Goal: Task Accomplishment & Management: Complete application form

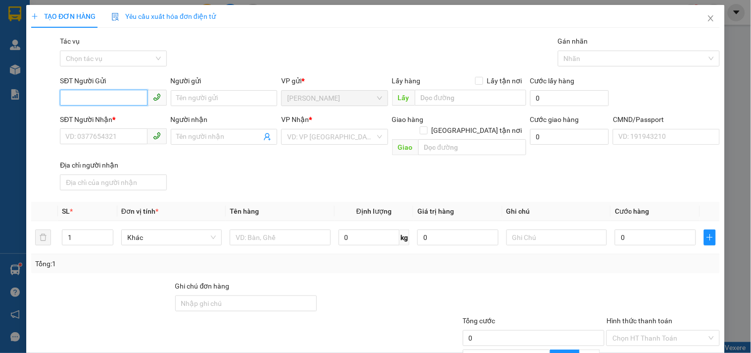
click at [100, 104] on input "SĐT Người Gửi" at bounding box center [103, 98] width 87 height 16
click at [103, 98] on input "SĐT Người Gửi" at bounding box center [103, 98] width 87 height 16
type input "9"
drag, startPoint x: 3, startPoint y: 272, endPoint x: 5, endPoint y: 267, distance: 6.1
click at [3, 271] on div "TẠO ĐƠN HÀNG Yêu cầu xuất hóa đơn điện tử Transit Pickup Surcharge Ids Transit …" at bounding box center [375, 176] width 751 height 353
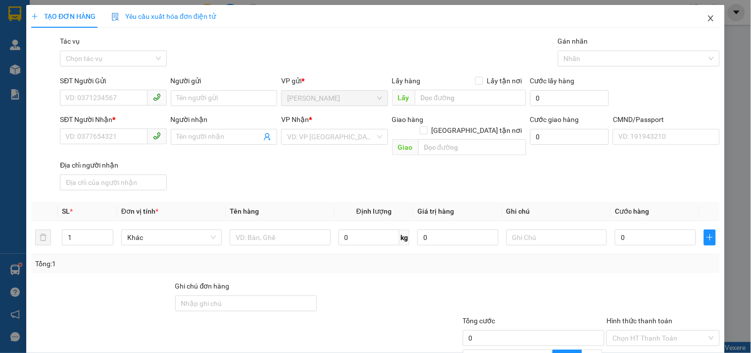
click at [707, 16] on icon "close" at bounding box center [711, 18] width 8 height 8
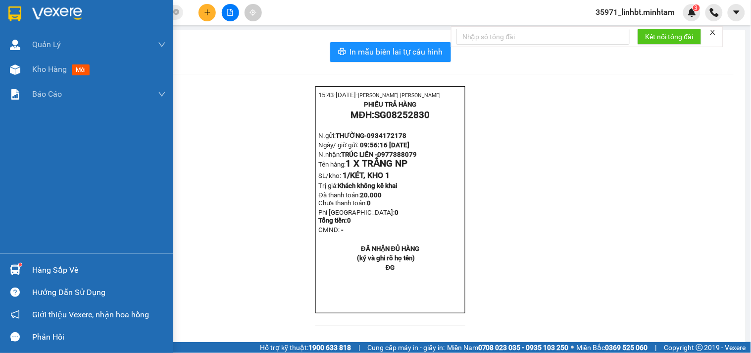
click at [6, 276] on div at bounding box center [14, 269] width 17 height 17
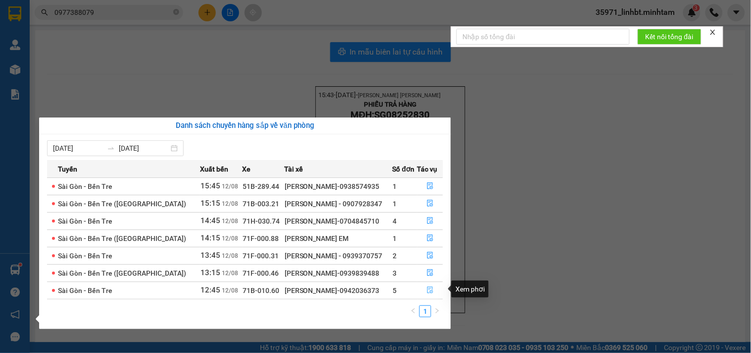
click at [427, 286] on icon "file-done" at bounding box center [430, 289] width 6 height 7
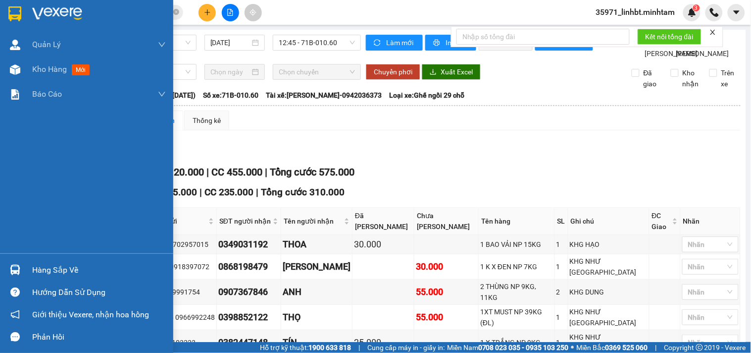
click at [13, 261] on div at bounding box center [14, 269] width 17 height 17
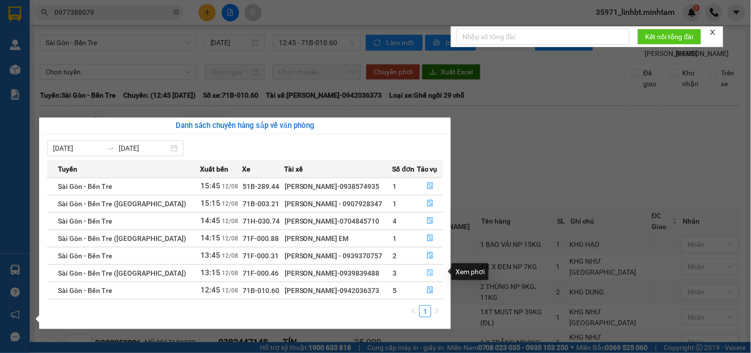
click at [429, 271] on icon "file-done" at bounding box center [430, 272] width 7 height 7
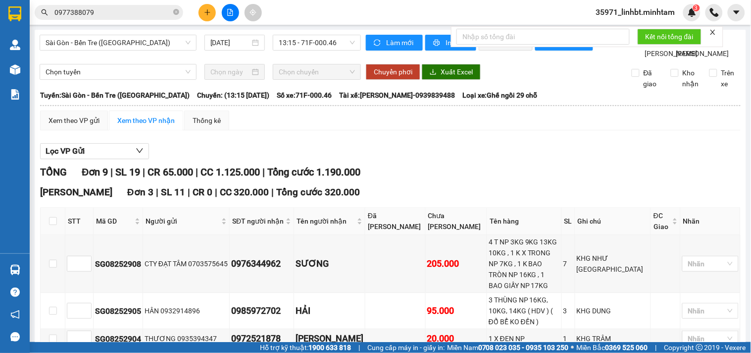
scroll to position [92, 0]
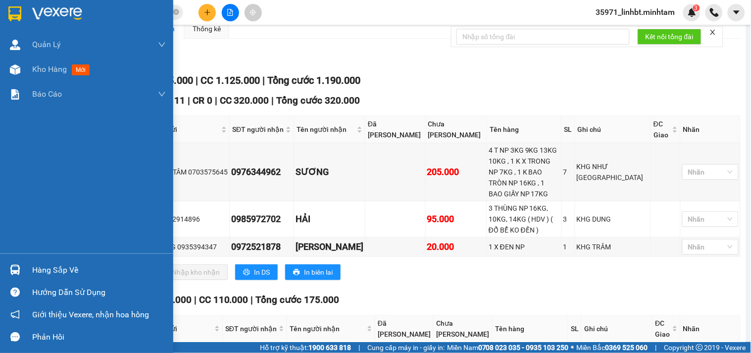
click at [16, 269] on img at bounding box center [15, 270] width 10 height 10
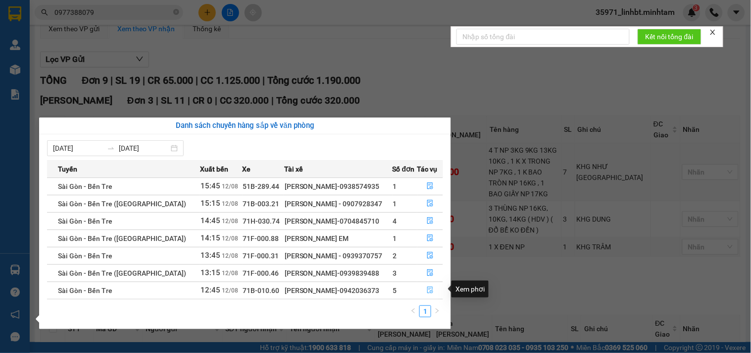
click at [431, 289] on icon "file-done" at bounding box center [430, 289] width 7 height 7
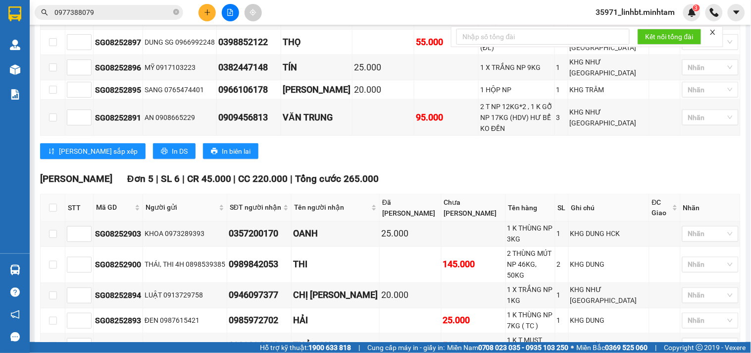
scroll to position [309, 0]
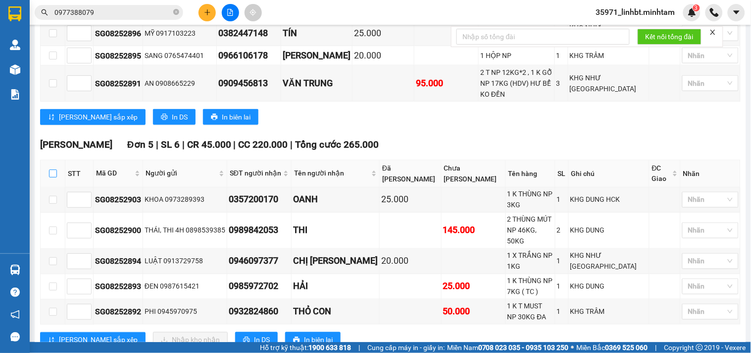
click at [52, 177] on input "checkbox" at bounding box center [53, 173] width 8 height 8
checkbox input "true"
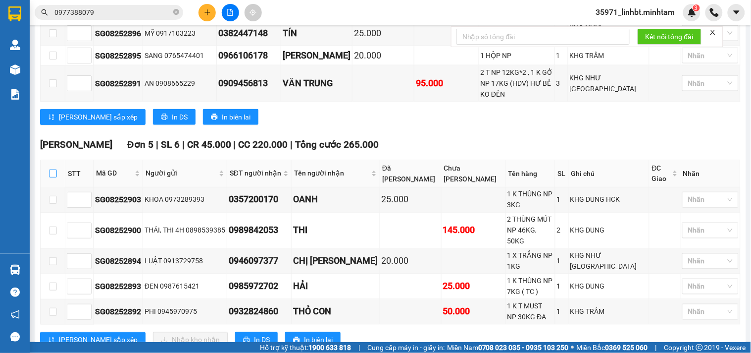
checkbox input "true"
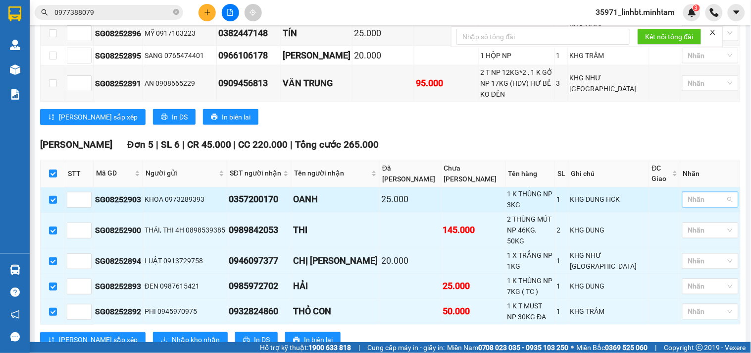
click at [707, 206] on div at bounding box center [706, 200] width 42 height 12
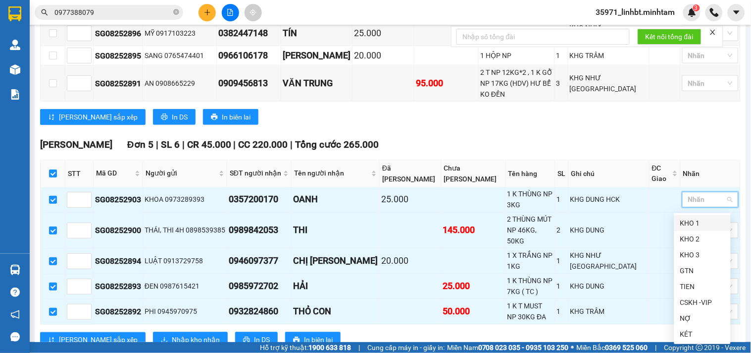
click at [684, 219] on div "KHO 1" at bounding box center [703, 222] width 45 height 11
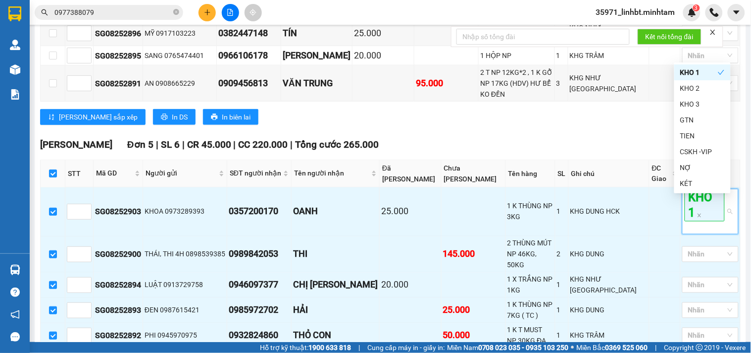
click at [484, 152] on div "[PERSON_NAME] Đơn 5 | SL 6 | CR 45.000 | CC 220.000 | Tổng cước 265.000" at bounding box center [390, 144] width 701 height 15
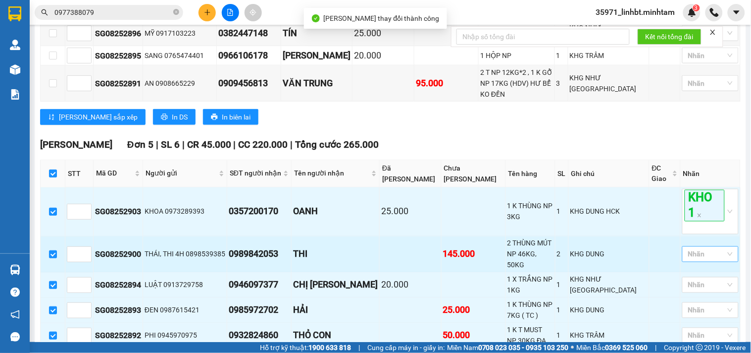
click at [699, 254] on div at bounding box center [706, 254] width 42 height 12
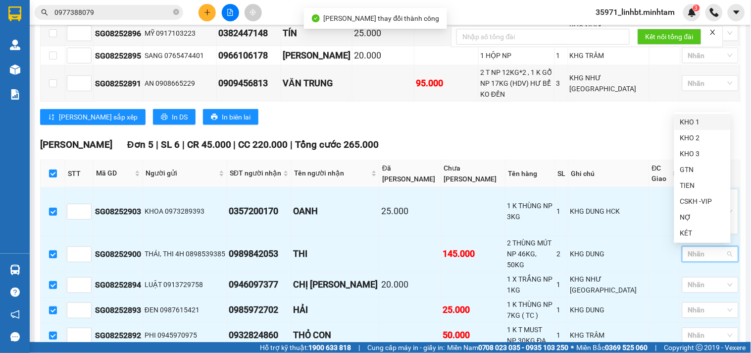
click at [688, 121] on div "KHO 1" at bounding box center [703, 121] width 45 height 11
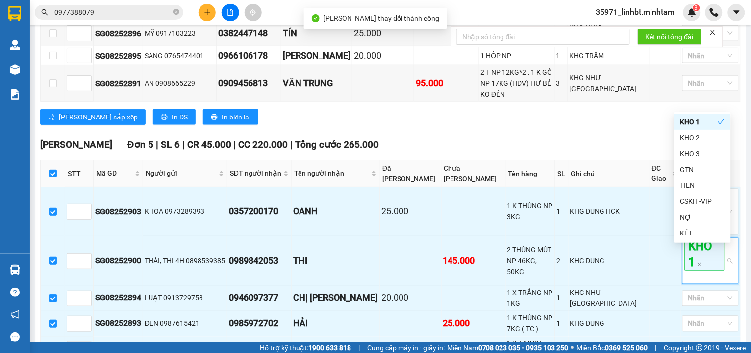
click at [543, 152] on div "TỔNG Đơn 12 | SL 16 | CR 120.000 | CC 455.000 | Tổng cước 575.000 [GEOGRAPHIC_D…" at bounding box center [390, 126] width 701 height 542
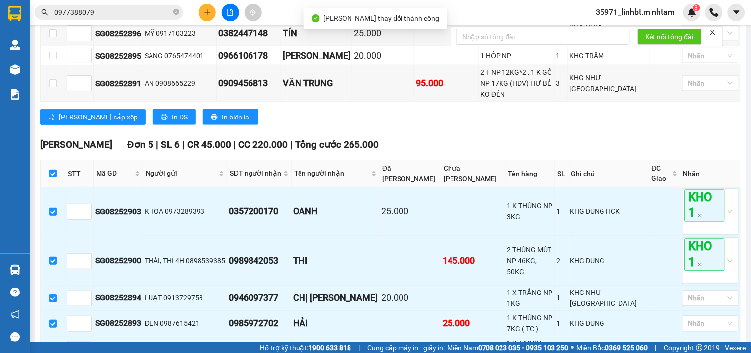
scroll to position [369, 0]
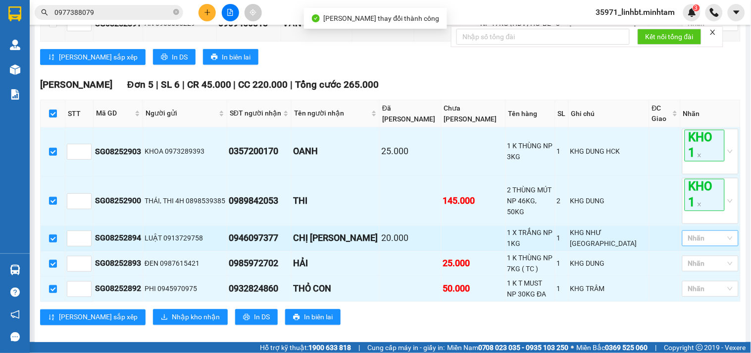
click at [708, 243] on div at bounding box center [706, 238] width 42 height 12
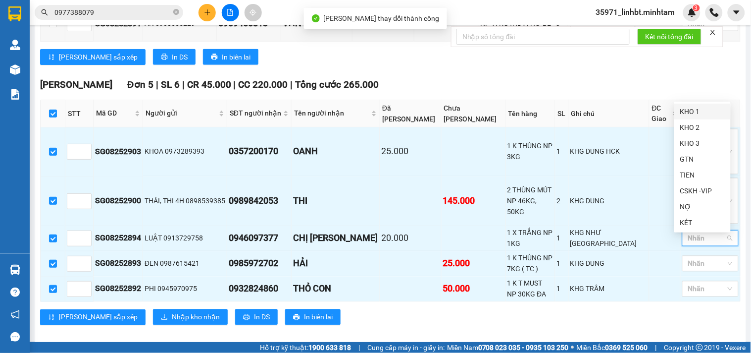
click at [691, 111] on div "KHO 1" at bounding box center [703, 111] width 45 height 11
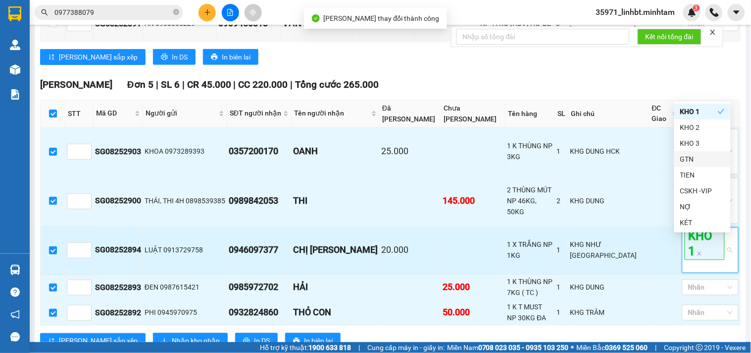
click at [652, 264] on td at bounding box center [665, 250] width 31 height 49
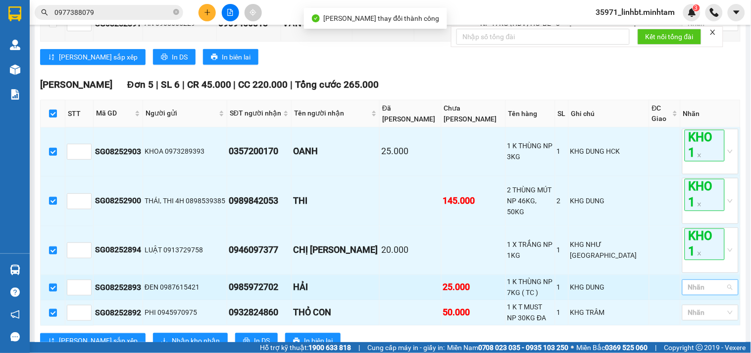
click at [697, 292] on div at bounding box center [706, 287] width 42 height 12
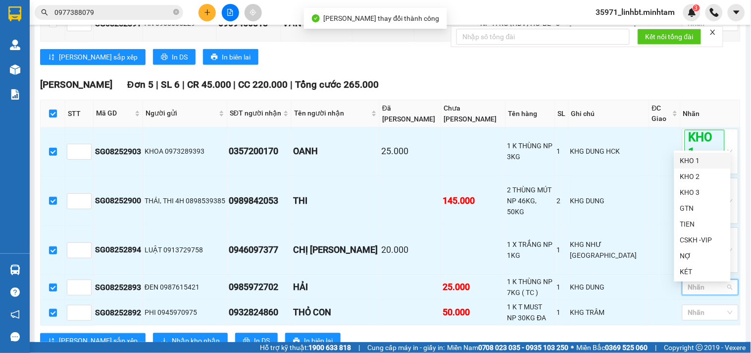
click at [686, 162] on div "KHO 1" at bounding box center [703, 160] width 45 height 11
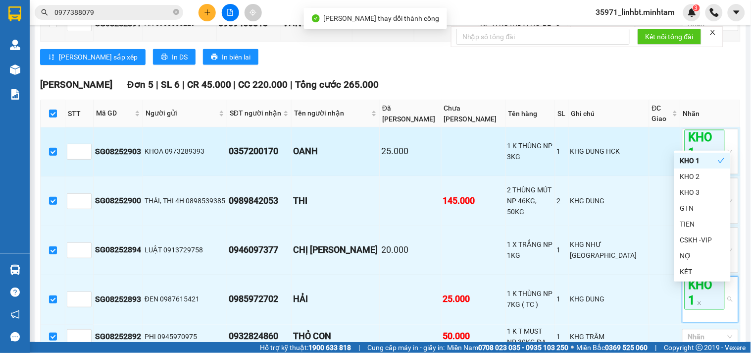
click at [567, 159] on td "1" at bounding box center [562, 151] width 13 height 49
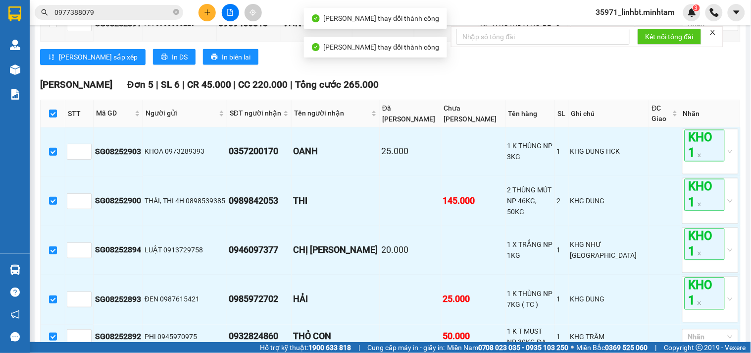
scroll to position [429, 0]
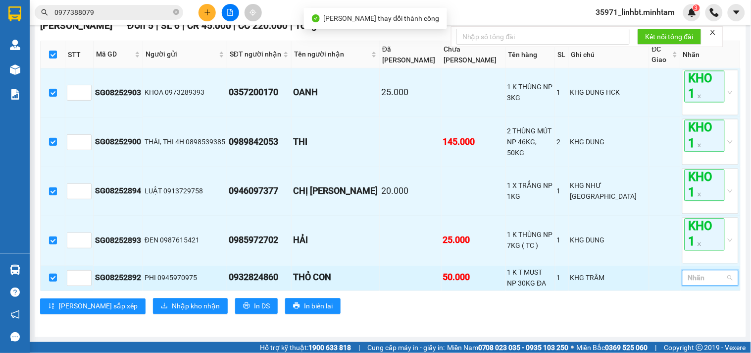
click at [689, 279] on input "search" at bounding box center [690, 278] width 2 height 12
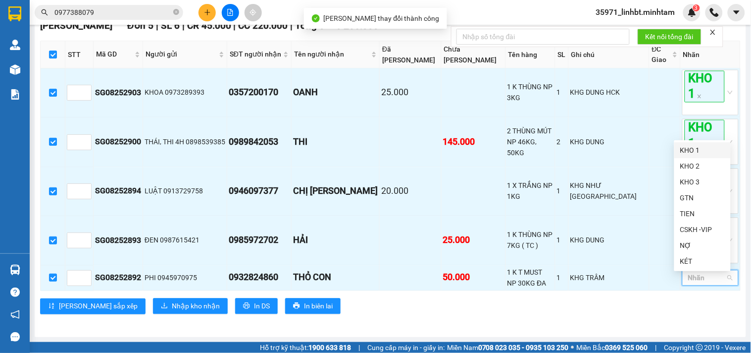
click at [700, 149] on div "KHO 1" at bounding box center [703, 150] width 45 height 11
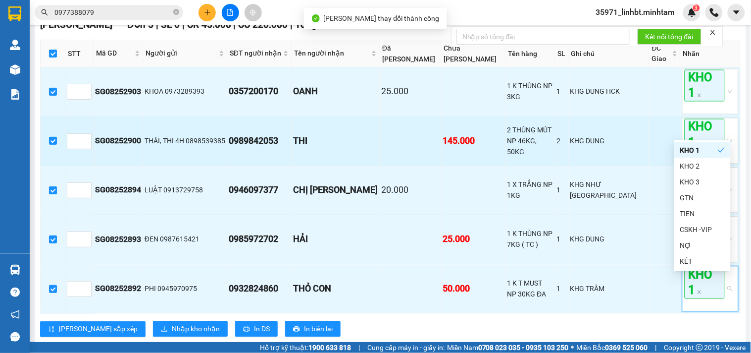
click at [650, 165] on td at bounding box center [665, 140] width 31 height 49
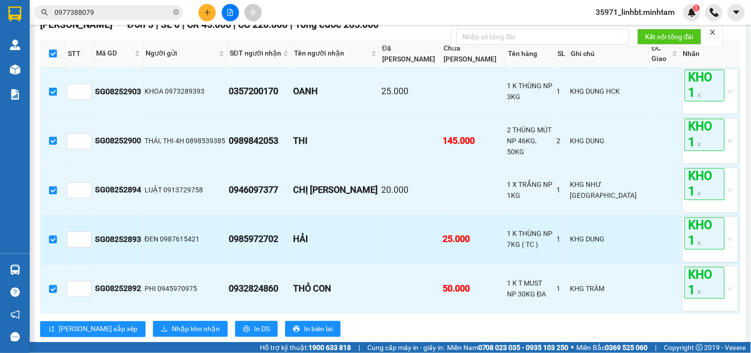
scroll to position [459, 0]
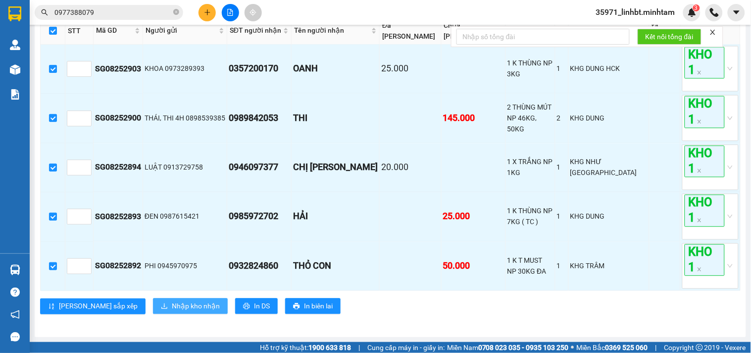
click at [172, 301] on span "Nhập kho nhận" at bounding box center [196, 306] width 48 height 11
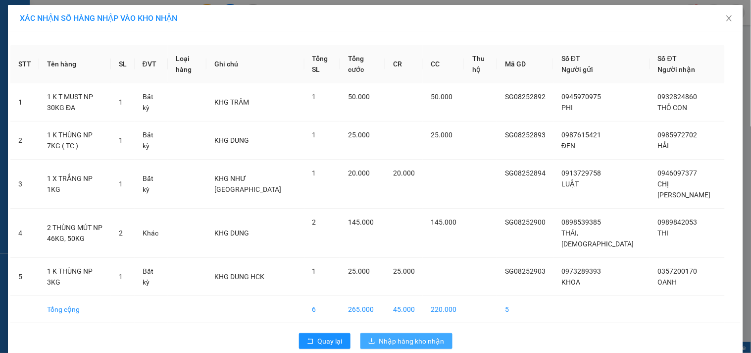
click at [392, 333] on button "Nhập hàng kho nhận" at bounding box center [407, 341] width 92 height 16
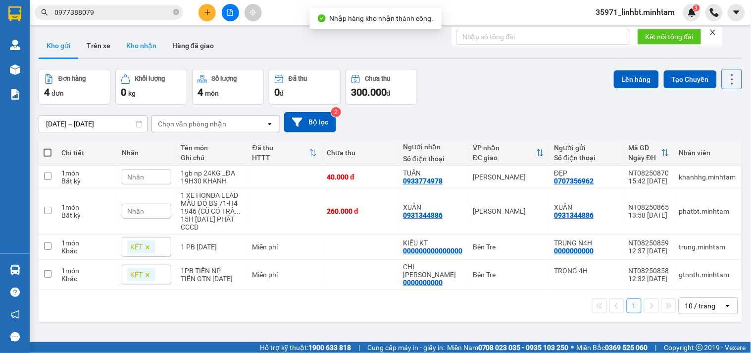
click at [149, 45] on button "Kho nhận" at bounding box center [141, 46] width 46 height 24
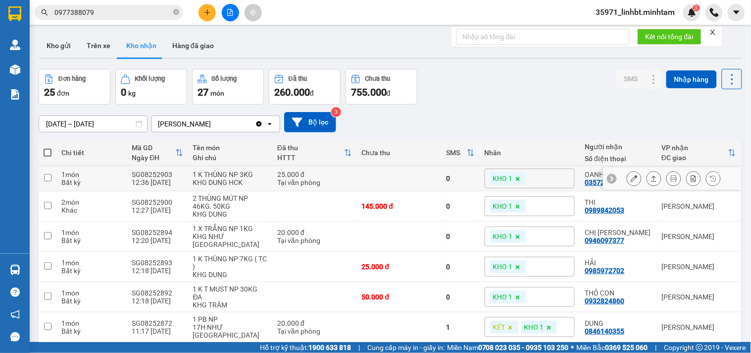
click at [631, 175] on icon at bounding box center [634, 178] width 7 height 7
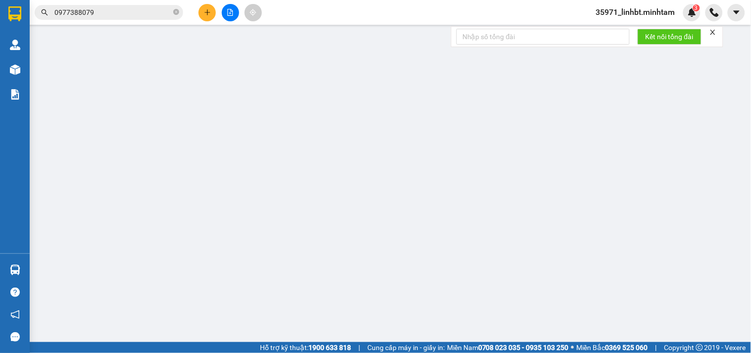
type input "0973289393"
type input "KHOA"
type input "0357200170"
type input "OANH"
type input "25.000"
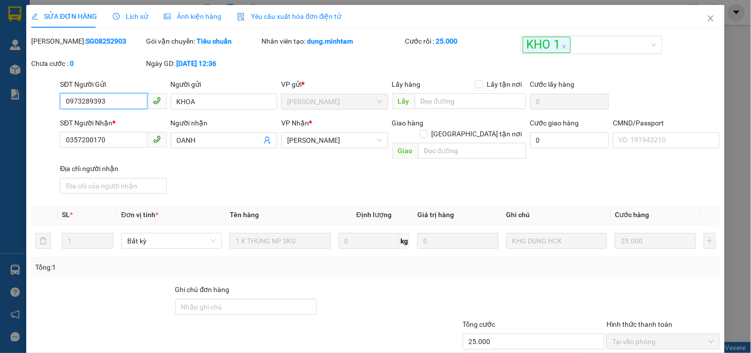
click at [85, 100] on input "0973289393" at bounding box center [103, 101] width 87 height 16
click at [85, 137] on input "0357200170" at bounding box center [103, 140] width 87 height 16
click at [224, 299] on input "Ghi chú đơn hàng" at bounding box center [246, 307] width 142 height 16
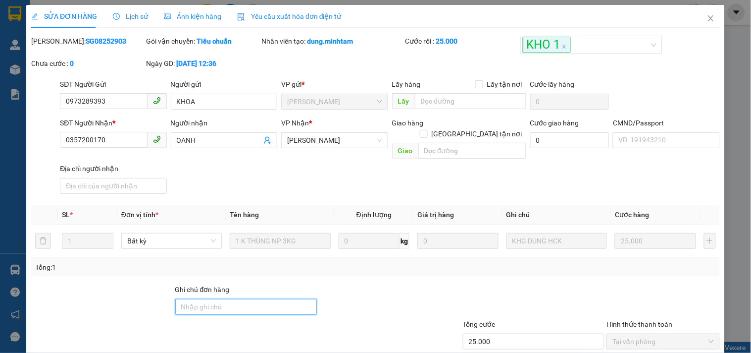
type input "KNM"
click at [404, 263] on div "Tổng: 1" at bounding box center [375, 267] width 689 height 19
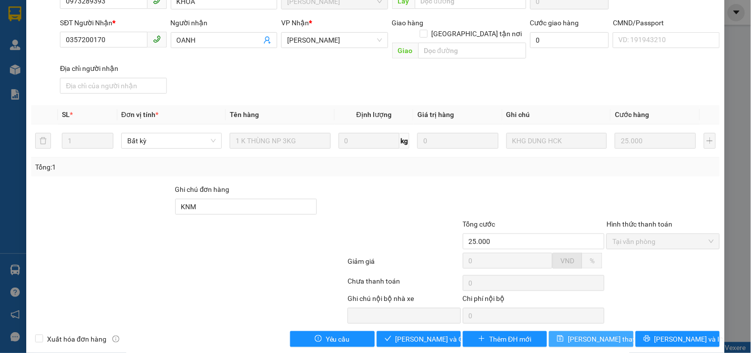
click at [593, 333] on span "[PERSON_NAME] thay đổi" at bounding box center [607, 338] width 79 height 11
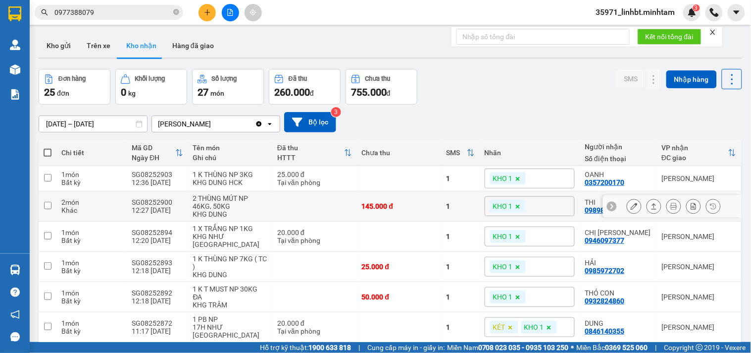
click at [631, 203] on icon at bounding box center [634, 206] width 7 height 7
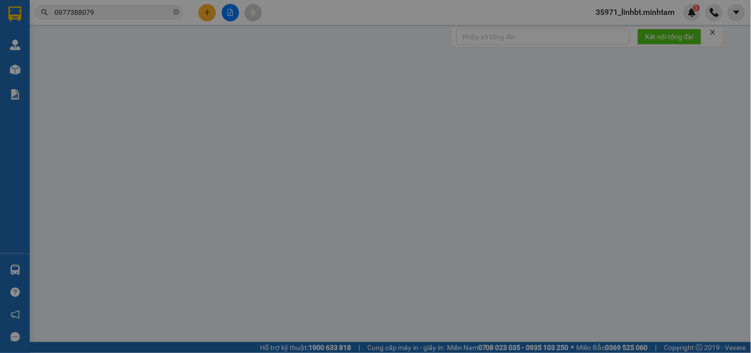
type input "0898539385"
type input "THÁI, [DEMOGRAPHIC_DATA]"
type input "0989842053"
type input "THI"
type input "145.000"
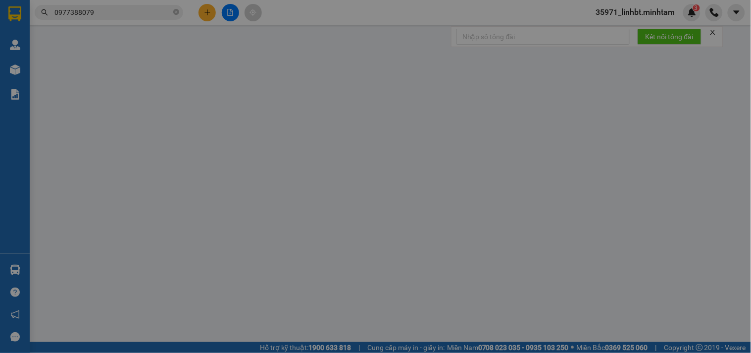
type input "145.000"
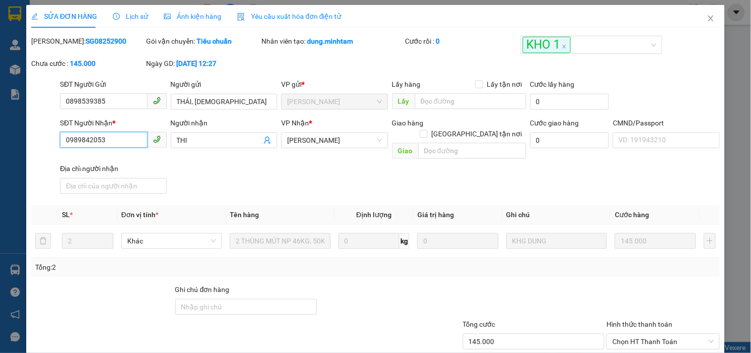
click at [96, 142] on input "0989842053" at bounding box center [103, 140] width 87 height 16
click at [249, 299] on input "Ghi chú đơn hàng" at bounding box center [246, 307] width 142 height 16
type input "KNM"
click at [364, 284] on div at bounding box center [390, 301] width 144 height 35
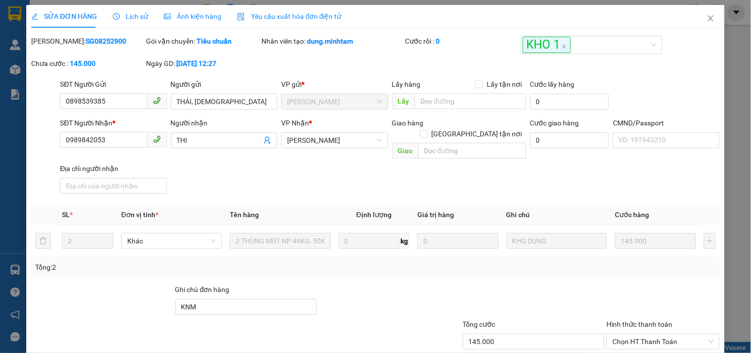
scroll to position [100, 0]
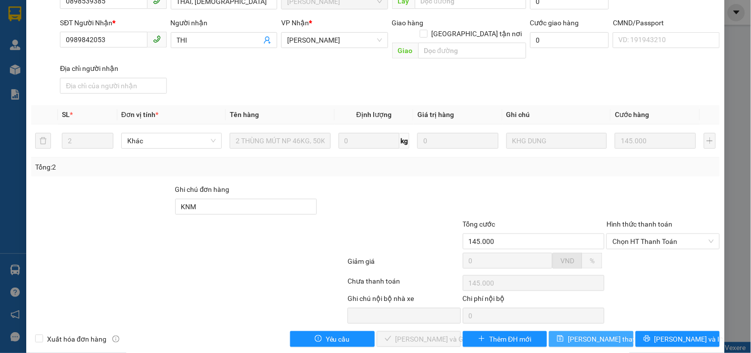
click at [606, 333] on span "[PERSON_NAME] thay đổi" at bounding box center [607, 338] width 79 height 11
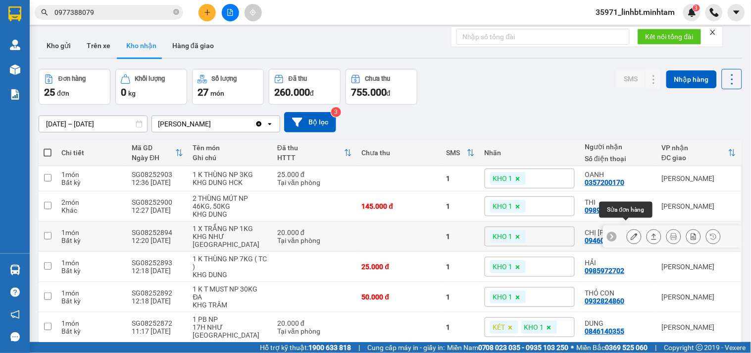
click at [631, 228] on button at bounding box center [635, 236] width 14 height 17
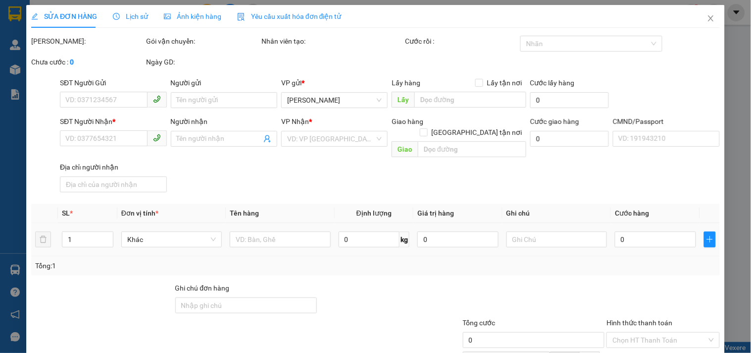
type input "0913729758"
type input "LUẬT"
type input "0946097377"
type input "CHỊ [PERSON_NAME]"
type input "20.000"
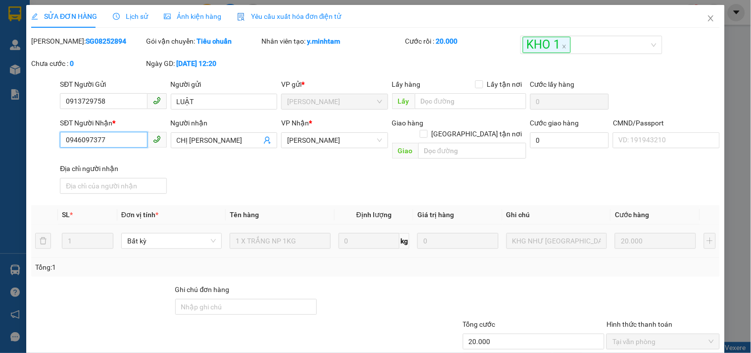
click at [87, 140] on input "0946097377" at bounding box center [103, 140] width 87 height 16
click at [233, 284] on div "Ghi chú đơn hàng" at bounding box center [246, 291] width 142 height 15
click at [225, 299] on input "Ghi chú đơn hàng" at bounding box center [246, 307] width 142 height 16
type input "KNM"
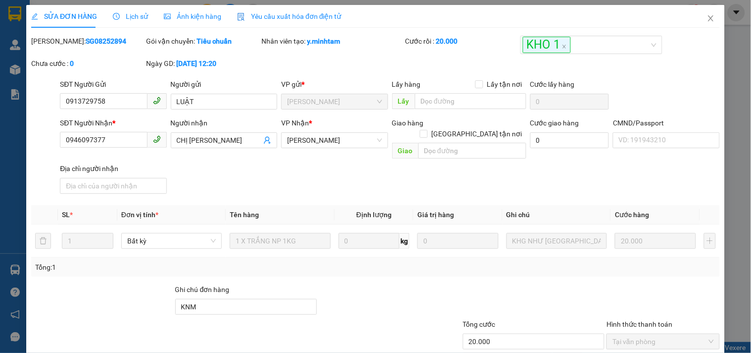
click at [387, 262] on div "Tổng: 1" at bounding box center [375, 267] width 681 height 11
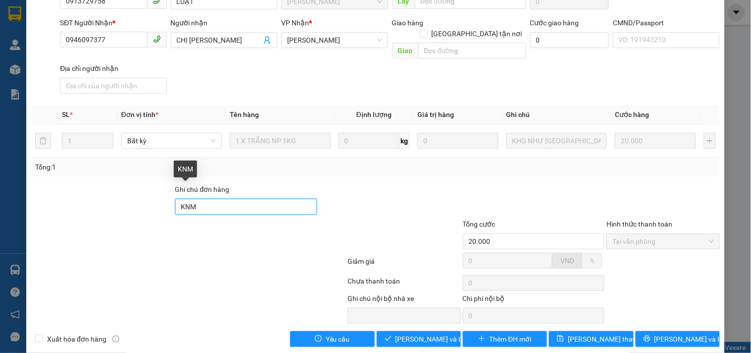
click at [250, 199] on input "KNM" at bounding box center [246, 207] width 142 height 16
type input "ĐG"
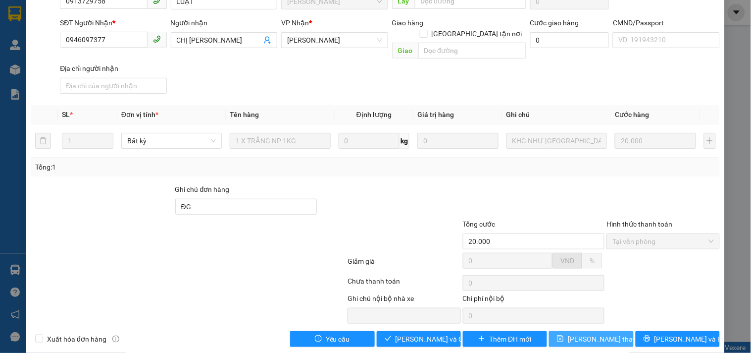
click at [600, 333] on span "[PERSON_NAME] thay đổi" at bounding box center [607, 338] width 79 height 11
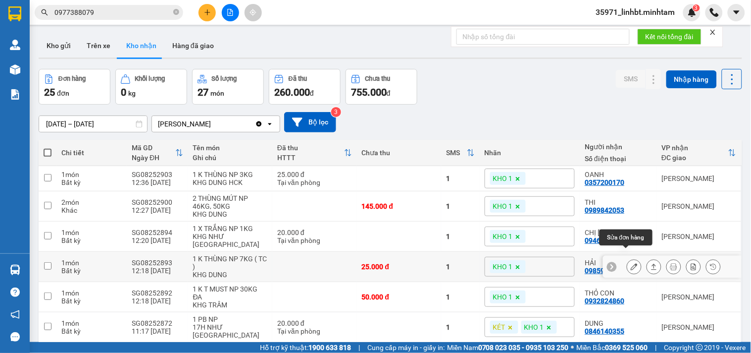
click at [631, 263] on icon at bounding box center [634, 266] width 7 height 7
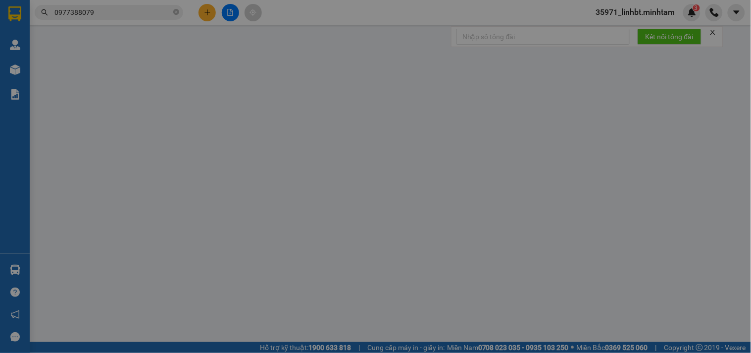
type input "0987615421"
type input "ĐEN"
type input "0985972702"
type input "HẢI"
type input "25.000"
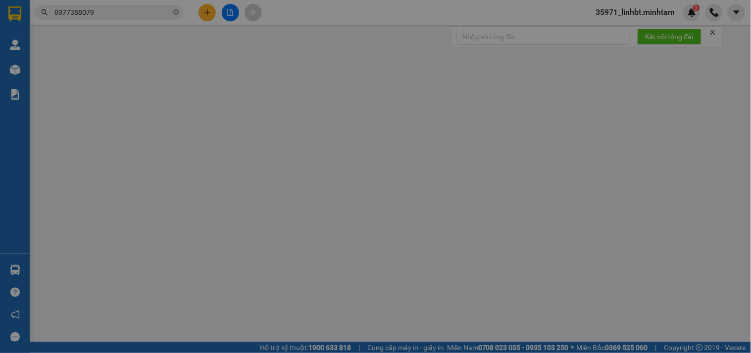
type input "25.000"
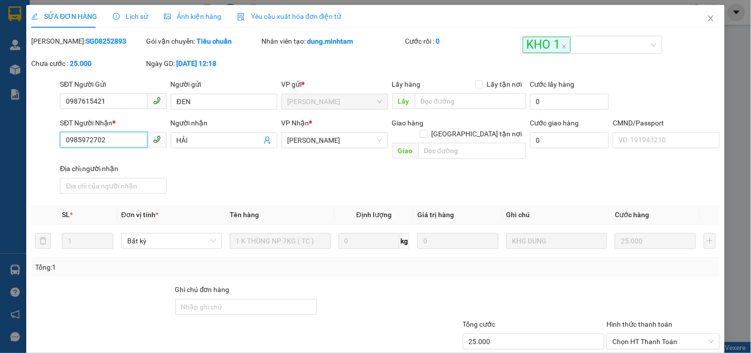
click at [80, 137] on input "0985972702" at bounding box center [103, 140] width 87 height 16
click at [195, 285] on div "Ghi chú đơn hàng" at bounding box center [246, 291] width 142 height 15
click at [195, 299] on input "Ghi chú đơn hàng" at bounding box center [246, 307] width 142 height 16
type input "ĐG"
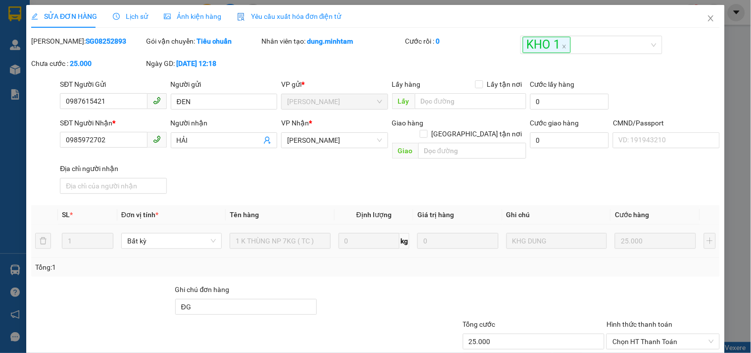
click at [392, 284] on div at bounding box center [390, 301] width 144 height 35
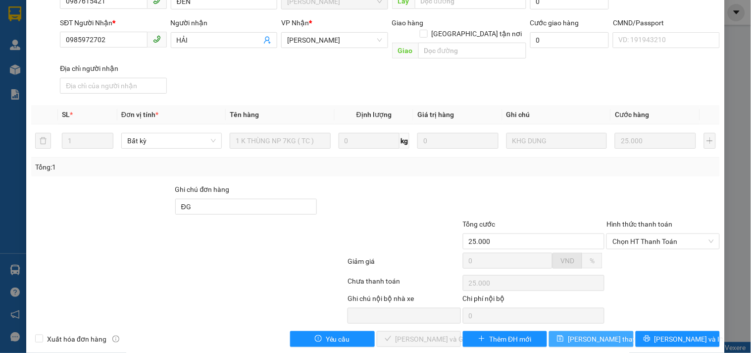
click at [605, 333] on span "[PERSON_NAME] thay đổi" at bounding box center [607, 338] width 79 height 11
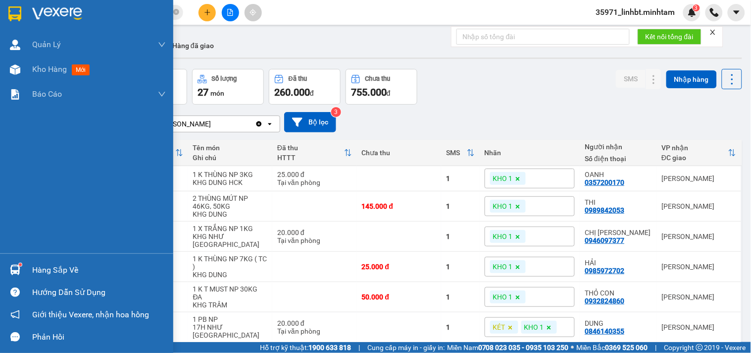
click at [18, 274] on img at bounding box center [15, 270] width 10 height 10
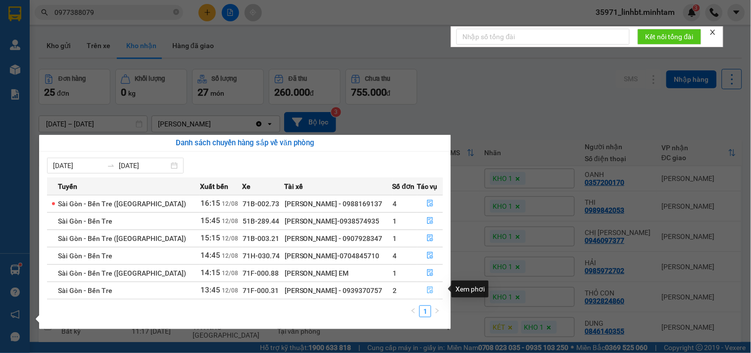
click at [431, 290] on icon "file-done" at bounding box center [430, 289] width 7 height 7
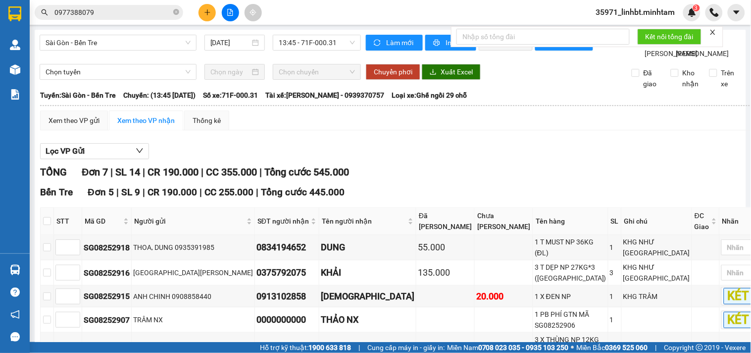
scroll to position [222, 0]
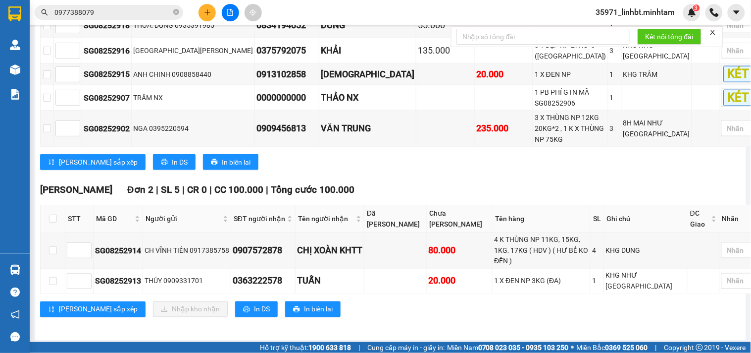
click at [133, 9] on input "0977388079" at bounding box center [112, 12] width 117 height 11
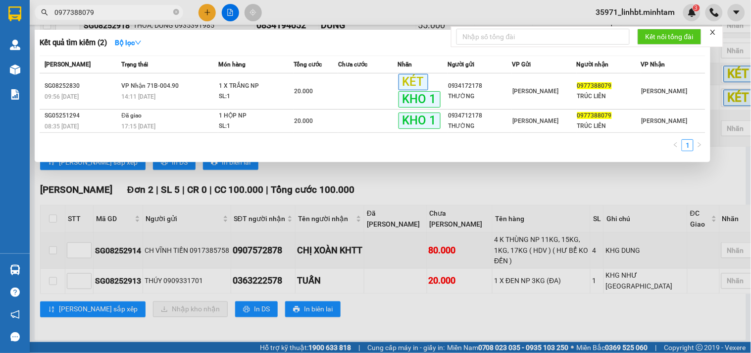
click at [133, 9] on input "0977388079" at bounding box center [112, 12] width 117 height 11
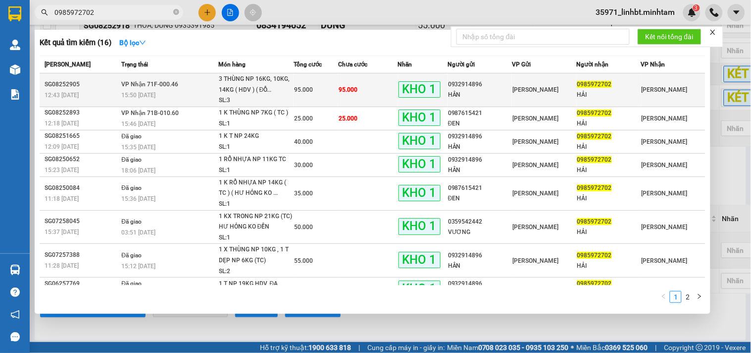
type input "0985972702"
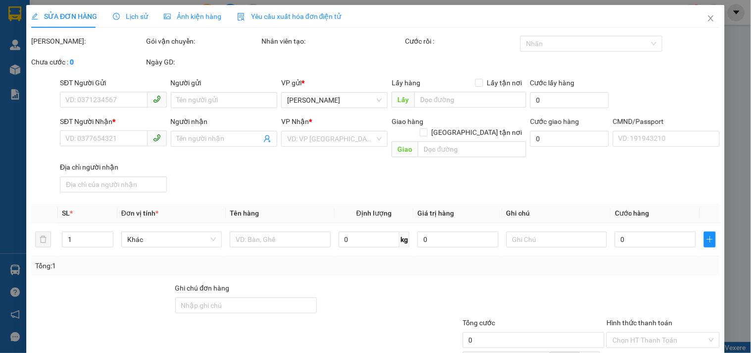
type input "0932914896"
type input "HÂN"
type input "0985972702"
type input "HẢI"
type input "BM"
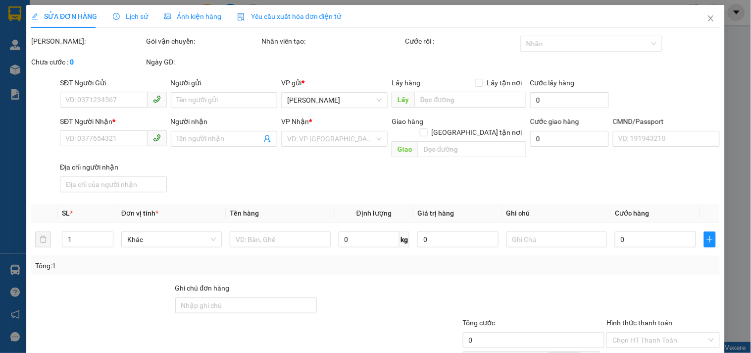
type input "95.000"
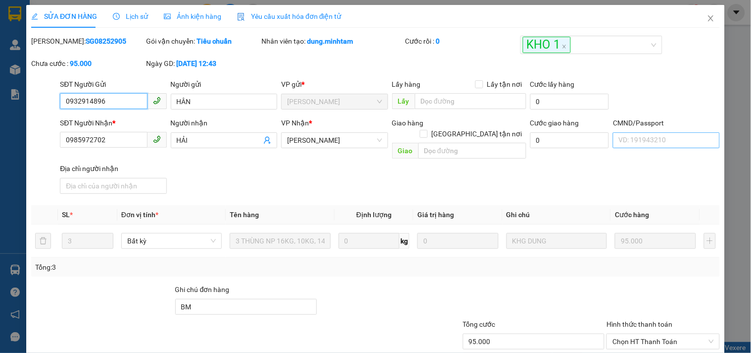
scroll to position [100, 0]
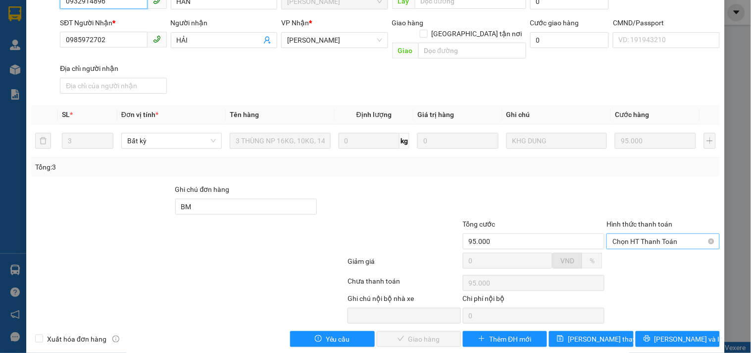
click at [681, 234] on span "Chọn HT Thanh Toán" at bounding box center [663, 241] width 101 height 15
click at [665, 239] on div "Total Paid Fee 0 Total UnPaid Fee 95.000 Cash Collection Total Fee Mã ĐH: SG082…" at bounding box center [375, 141] width 689 height 411
click at [654, 234] on span "Chọn HT Thanh Toán" at bounding box center [663, 241] width 101 height 15
click at [637, 253] on div "Tại văn phòng" at bounding box center [657, 248] width 100 height 11
type input "0"
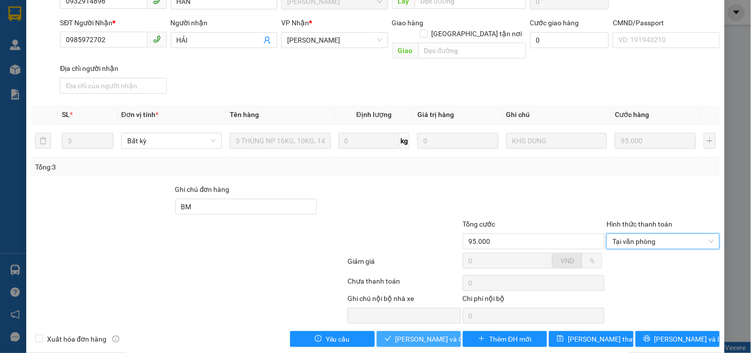
click at [412, 333] on span "[PERSON_NAME] và Giao hàng" at bounding box center [443, 338] width 95 height 11
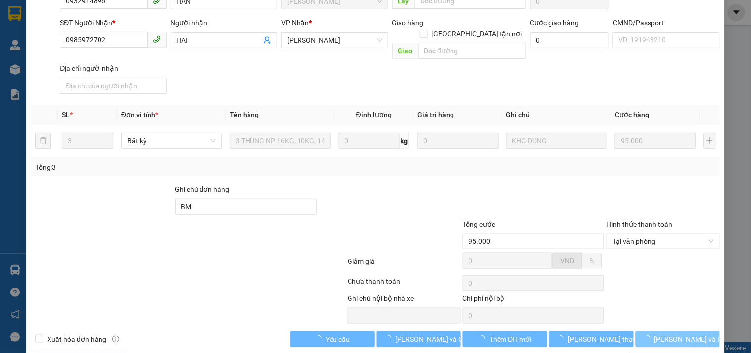
click at [681, 333] on span "[PERSON_NAME] và In" at bounding box center [689, 338] width 69 height 11
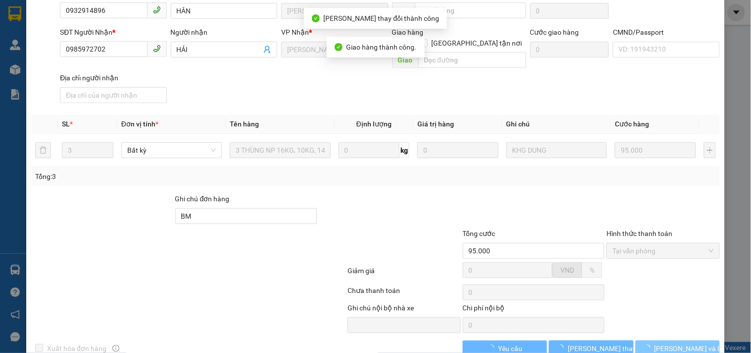
click at [682, 343] on span "[PERSON_NAME] và In" at bounding box center [689, 348] width 69 height 11
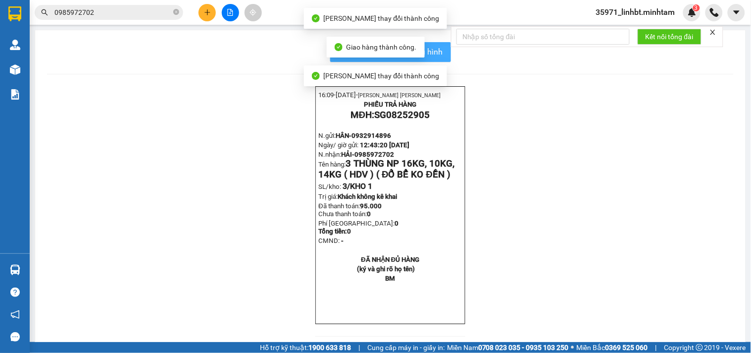
click at [429, 52] on span "In mẫu biên lai tự cấu hình" at bounding box center [396, 52] width 93 height 12
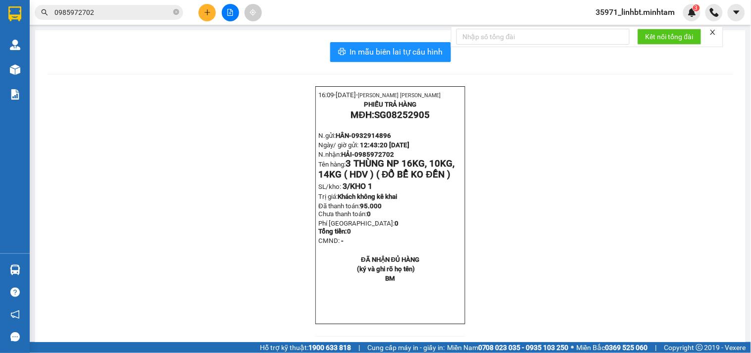
click at [145, 9] on input "0985972702" at bounding box center [112, 12] width 117 height 11
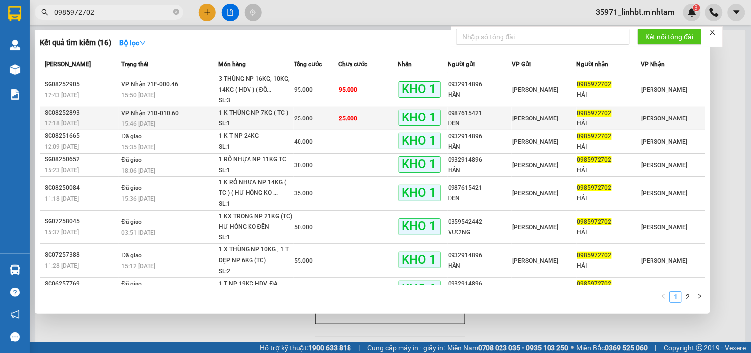
click at [353, 117] on span "25.000" at bounding box center [348, 118] width 19 height 7
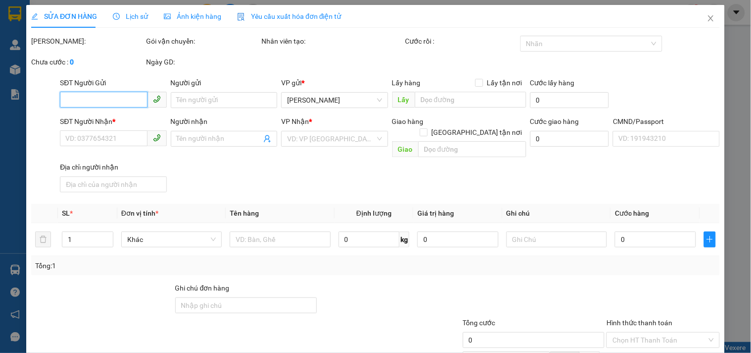
type input "0987615421"
type input "ĐEN"
type input "0985972702"
type input "HẢI"
type input "ĐG"
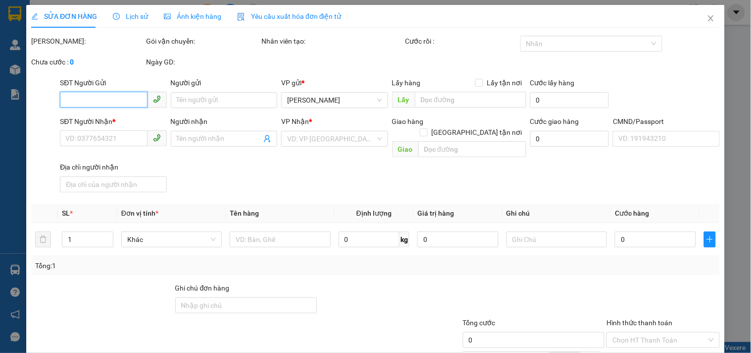
type input "25.000"
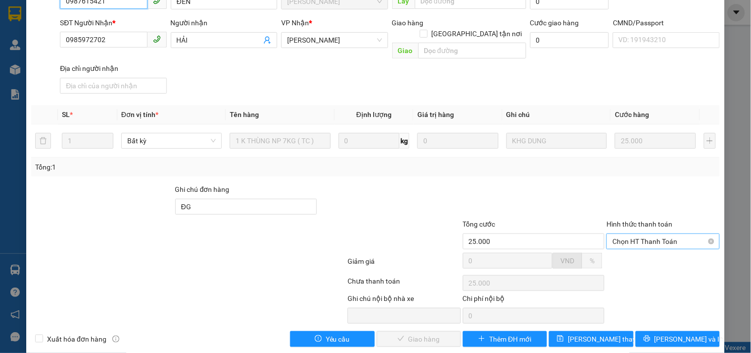
click at [673, 234] on span "Chọn HT Thanh Toán" at bounding box center [663, 241] width 101 height 15
click at [669, 247] on div "Tại văn phòng" at bounding box center [657, 248] width 100 height 11
type input "0"
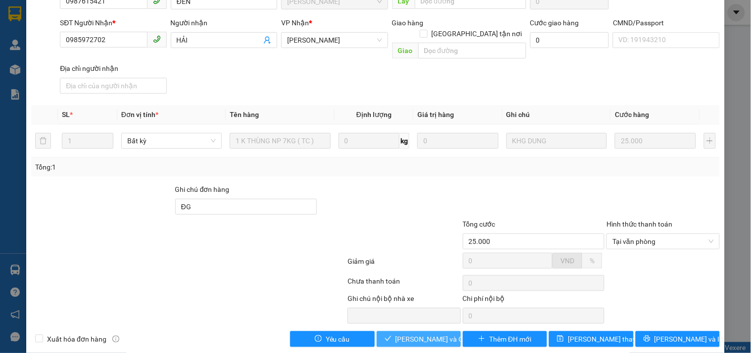
click at [402, 333] on span "[PERSON_NAME] và Giao hàng" at bounding box center [443, 338] width 95 height 11
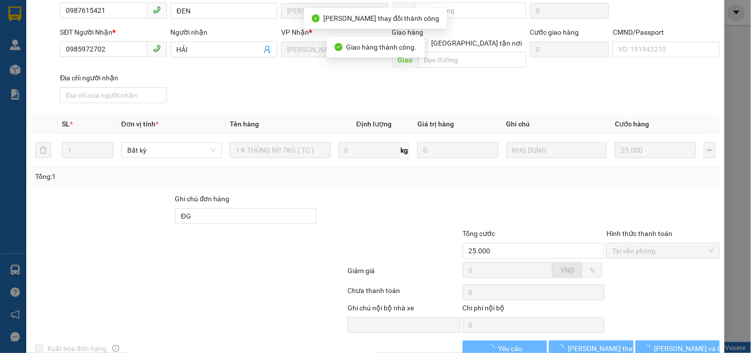
scroll to position [109, 0]
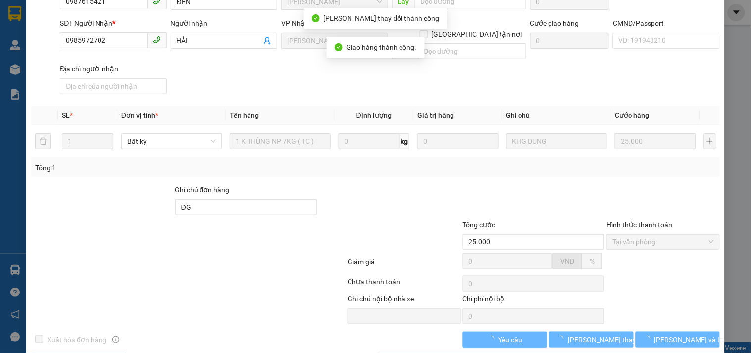
click at [692, 331] on button "[PERSON_NAME] và In" at bounding box center [678, 339] width 84 height 16
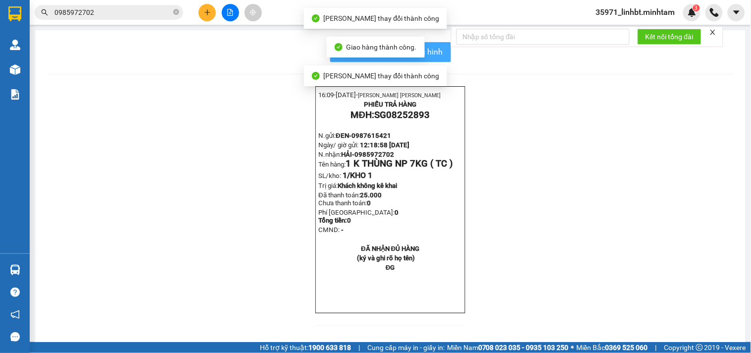
click at [437, 52] on span "In mẫu biên lai tự cấu hình" at bounding box center [396, 52] width 93 height 12
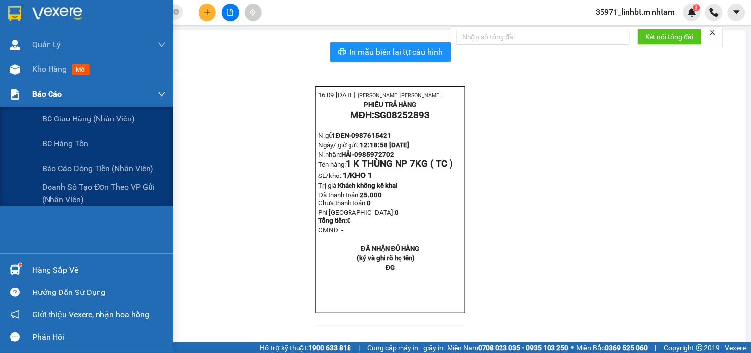
click at [53, 97] on span "Báo cáo" at bounding box center [47, 94] width 30 height 12
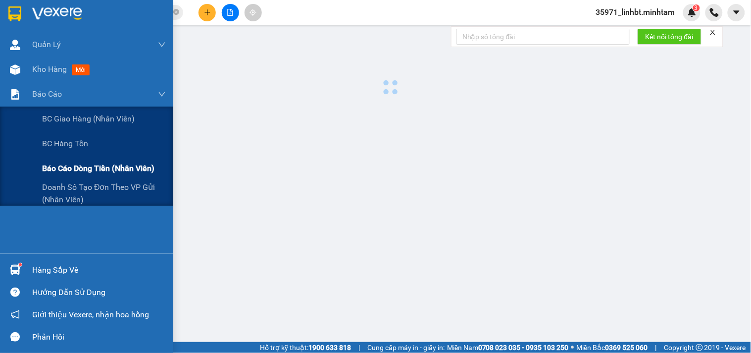
click at [50, 165] on span "Báo cáo dòng tiền (nhân viên)" at bounding box center [98, 168] width 112 height 12
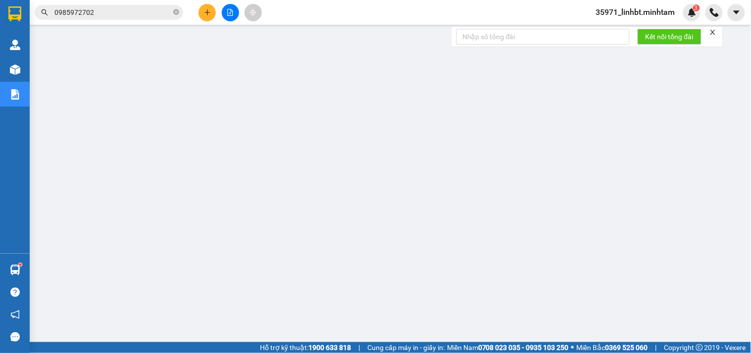
click at [113, 12] on input "0985972702" at bounding box center [112, 12] width 117 height 11
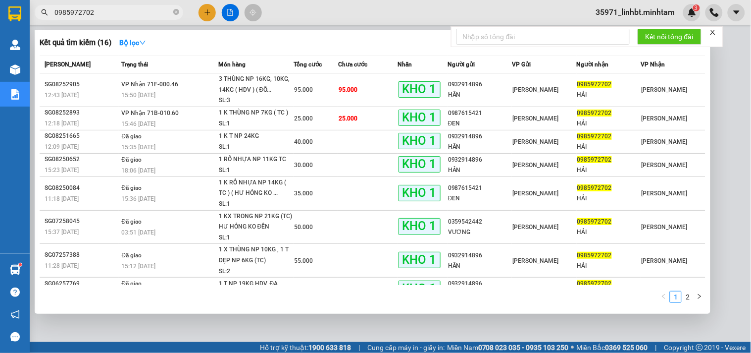
click at [113, 12] on input "0985972702" at bounding box center [112, 12] width 117 height 11
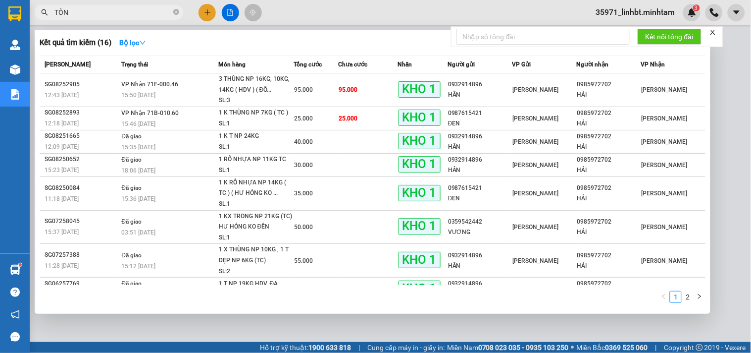
type input "TÔNG"
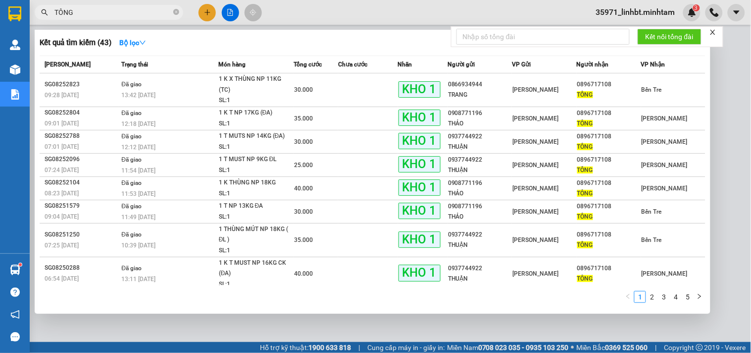
click at [119, 13] on input "TÔNG" at bounding box center [112, 12] width 117 height 11
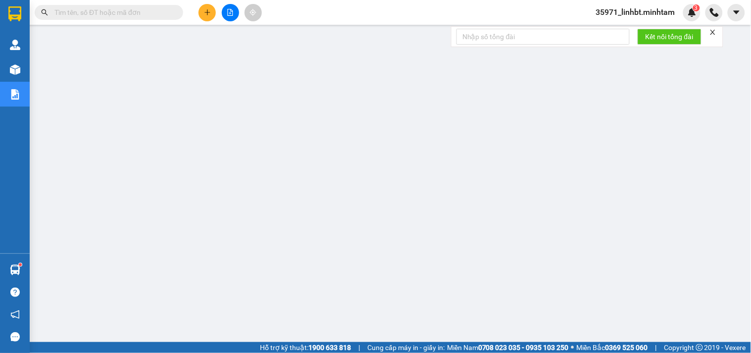
click at [209, 14] on icon "plus" at bounding box center [207, 12] width 7 height 7
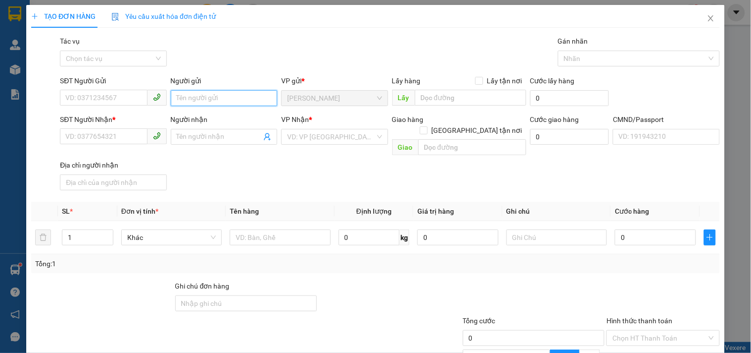
click at [188, 92] on input "Người gửi" at bounding box center [224, 98] width 107 height 16
type input "LINH 4H"
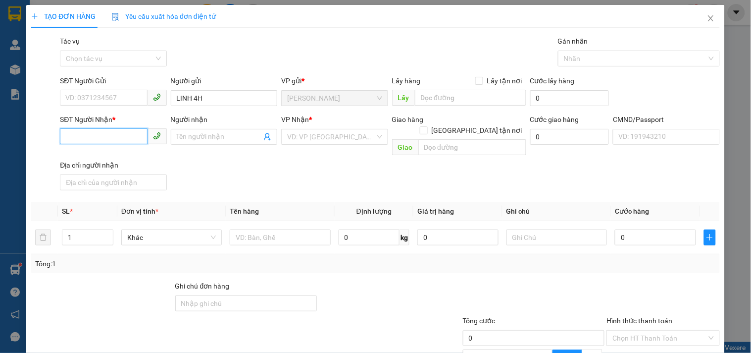
click at [68, 140] on input "SĐT Người Nhận *" at bounding box center [103, 136] width 87 height 16
type input "000000000000"
click at [230, 136] on input "Người nhận" at bounding box center [219, 136] width 85 height 11
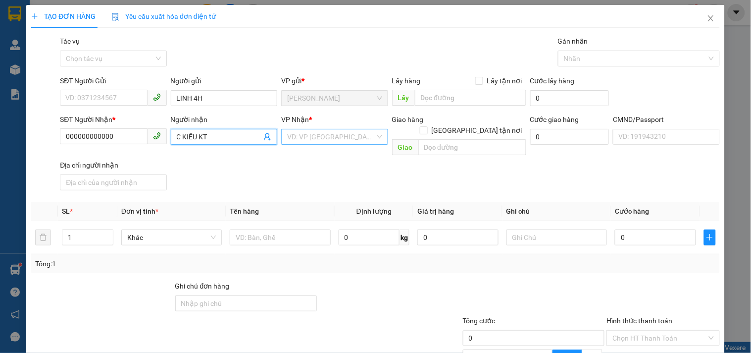
type input "C KIỀU KT"
click at [315, 133] on input "search" at bounding box center [331, 136] width 88 height 15
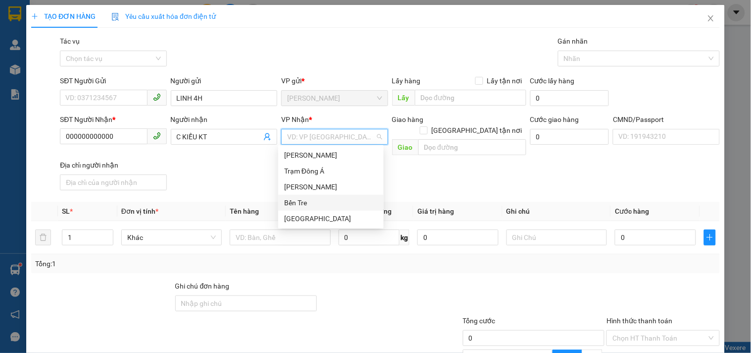
click at [299, 197] on div "Bến Tre" at bounding box center [331, 202] width 94 height 11
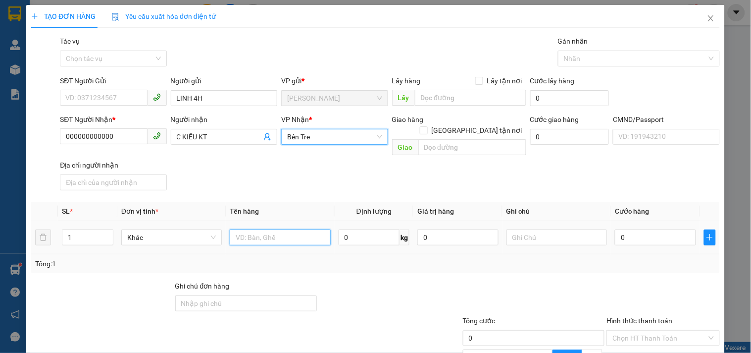
click at [266, 229] on input "text" at bounding box center [280, 237] width 101 height 16
type input "T"
type input "L"
type input "1 PB TIỀN HG 12/8"
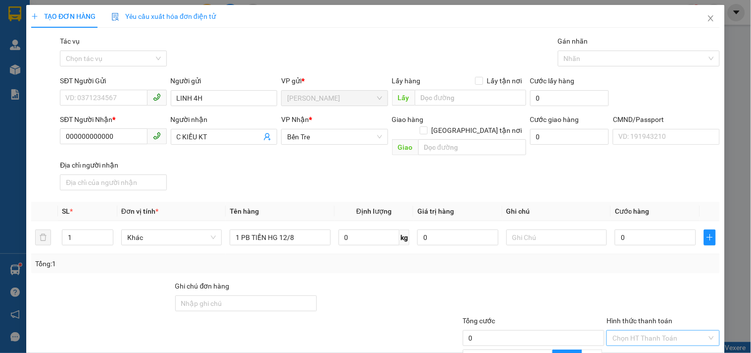
click at [635, 330] on input "Hình thức thanh toán" at bounding box center [660, 337] width 94 height 15
click at [627, 310] on div "Miễn phí" at bounding box center [657, 305] width 100 height 11
click at [549, 285] on div at bounding box center [534, 297] width 144 height 35
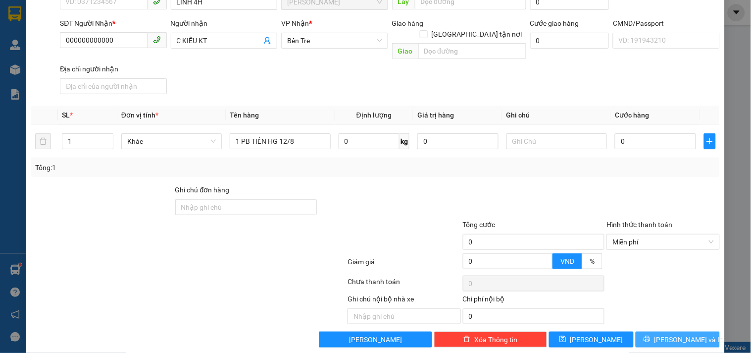
click at [667, 334] on span "[PERSON_NAME] và In" at bounding box center [689, 339] width 69 height 11
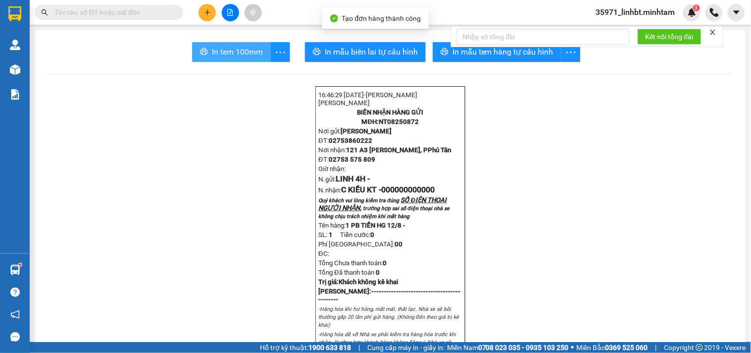
click at [261, 46] on span "In tem 100mm" at bounding box center [237, 52] width 51 height 12
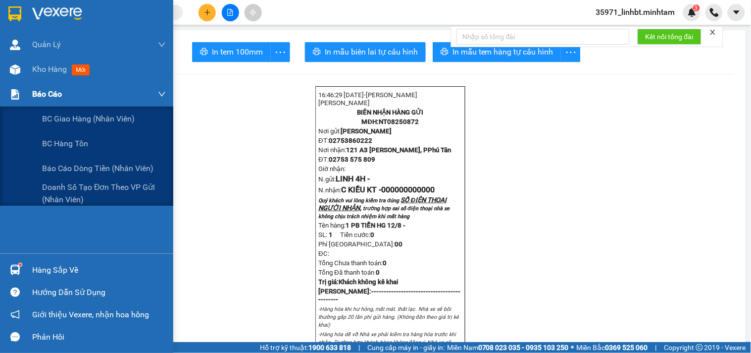
click at [15, 82] on div "Báo cáo" at bounding box center [86, 94] width 173 height 25
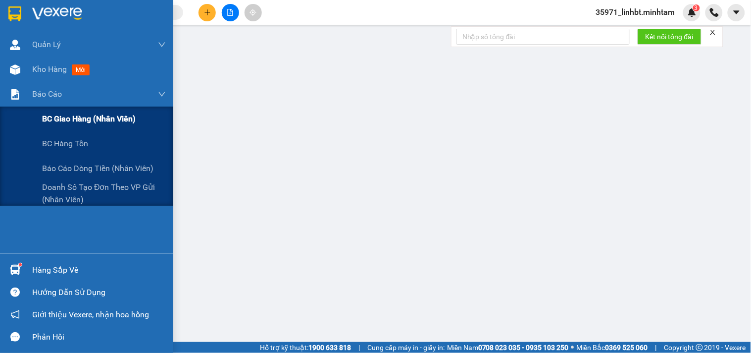
click at [142, 122] on div "BC giao hàng (nhân viên)" at bounding box center [104, 119] width 124 height 25
